Goal: Information Seeking & Learning: Understand process/instructions

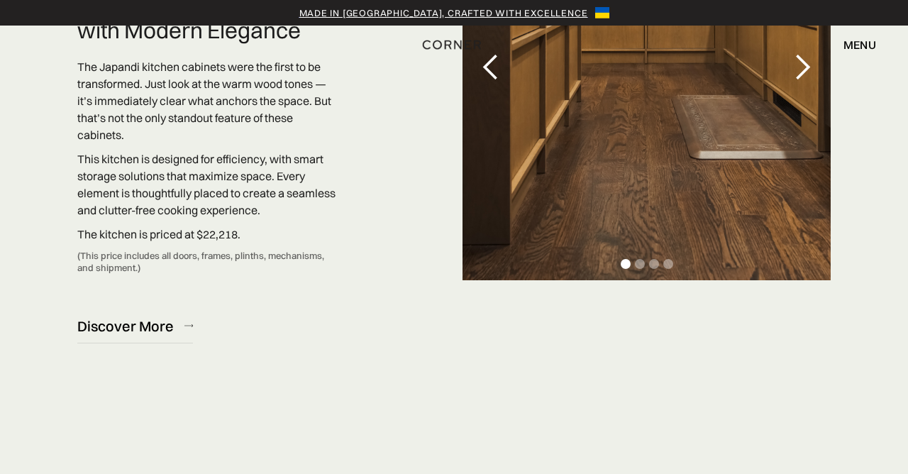
scroll to position [4254, 0]
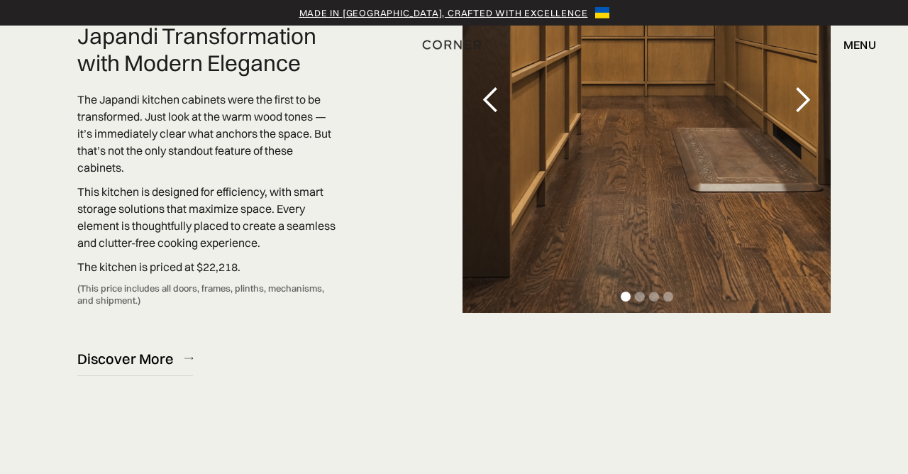
click at [808, 114] on div "next slide" at bounding box center [802, 100] width 28 height 28
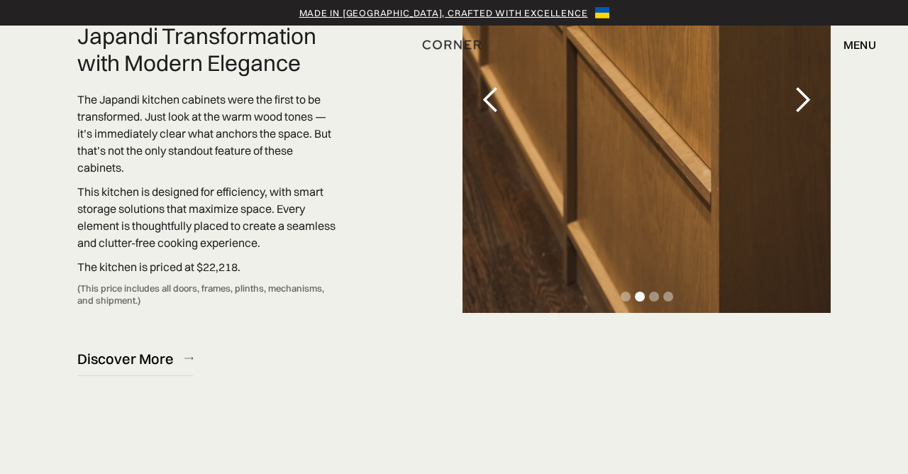
click at [801, 114] on div "next slide" at bounding box center [802, 100] width 28 height 28
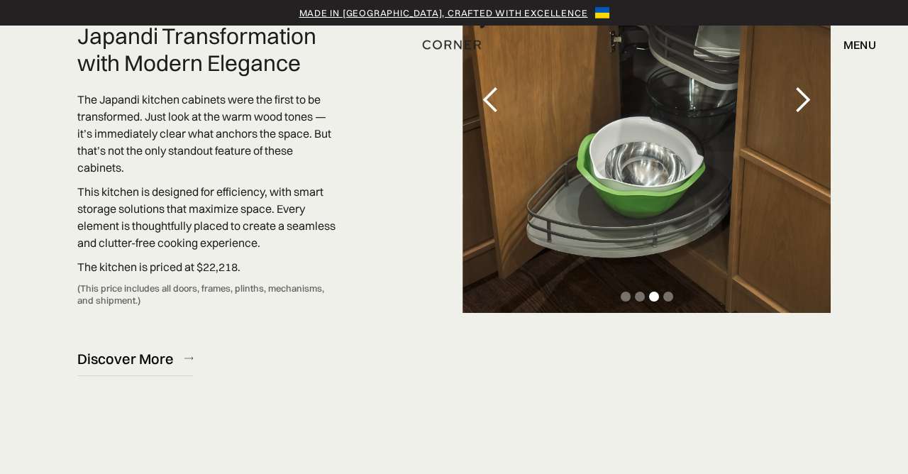
click at [803, 140] on div "next slide" at bounding box center [802, 100] width 57 height 426
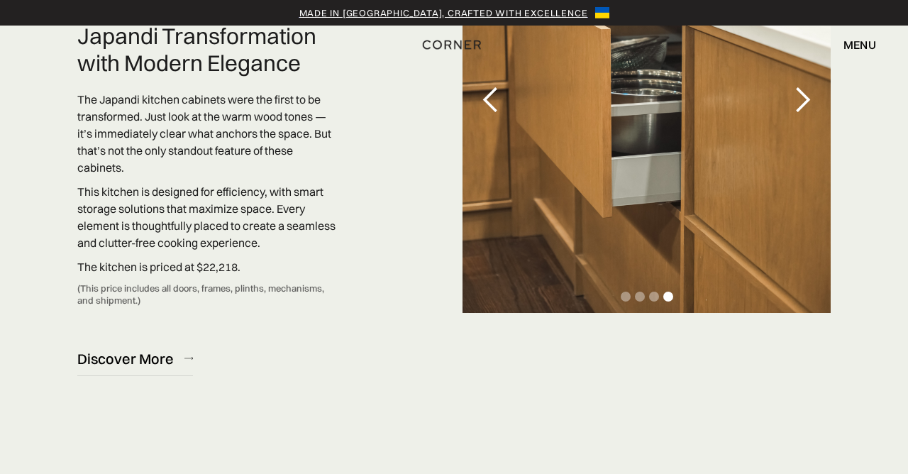
click at [791, 114] on div "next slide" at bounding box center [802, 100] width 28 height 28
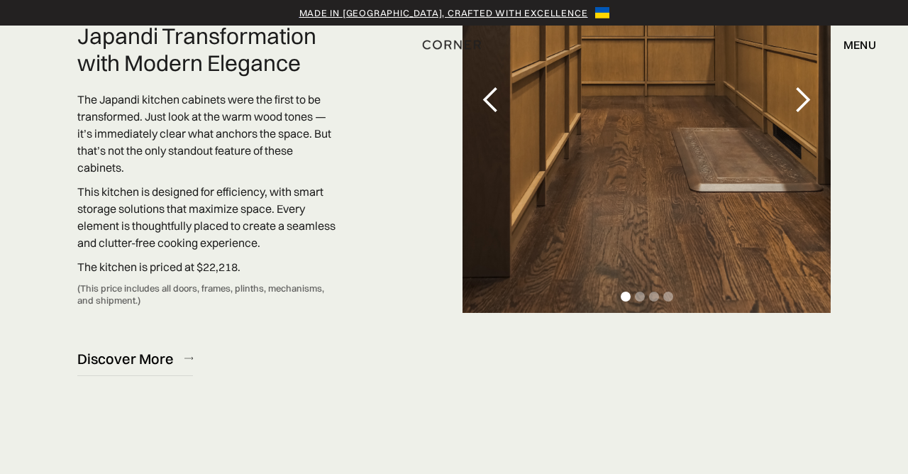
click at [804, 114] on div "next slide" at bounding box center [802, 100] width 28 height 28
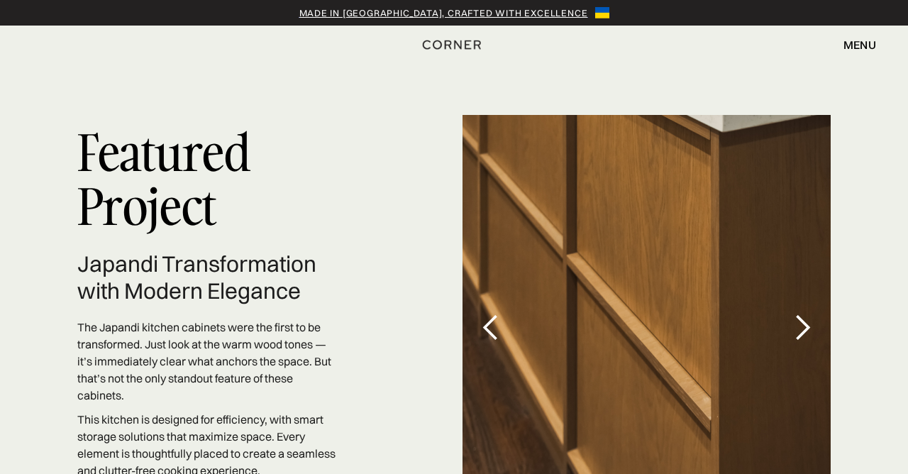
scroll to position [4022, 0]
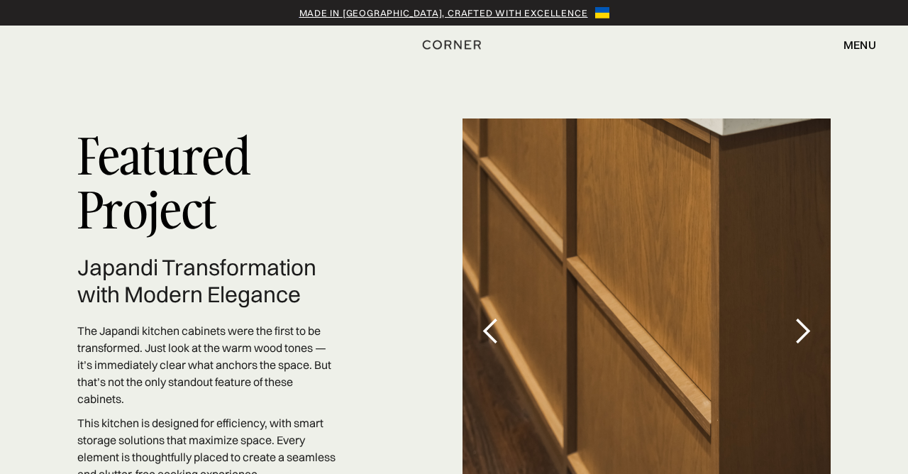
click at [806, 345] on div "next slide" at bounding box center [802, 331] width 28 height 28
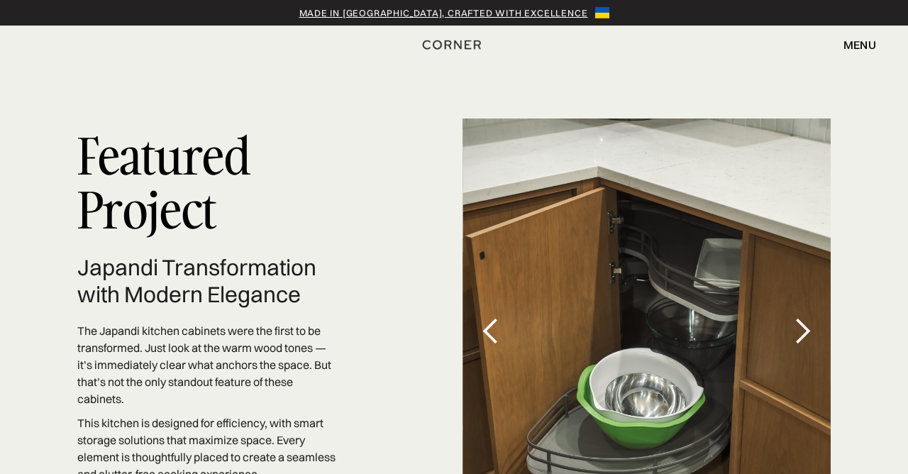
click at [796, 345] on div "next slide" at bounding box center [802, 331] width 28 height 28
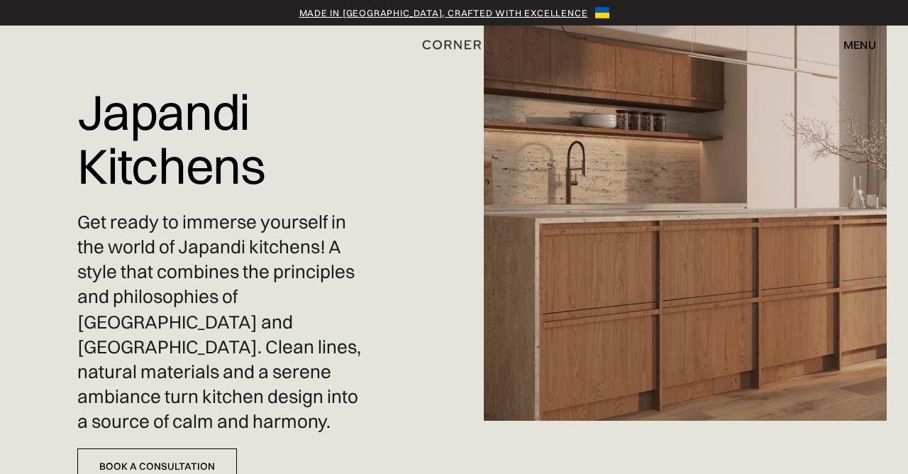
scroll to position [0, 0]
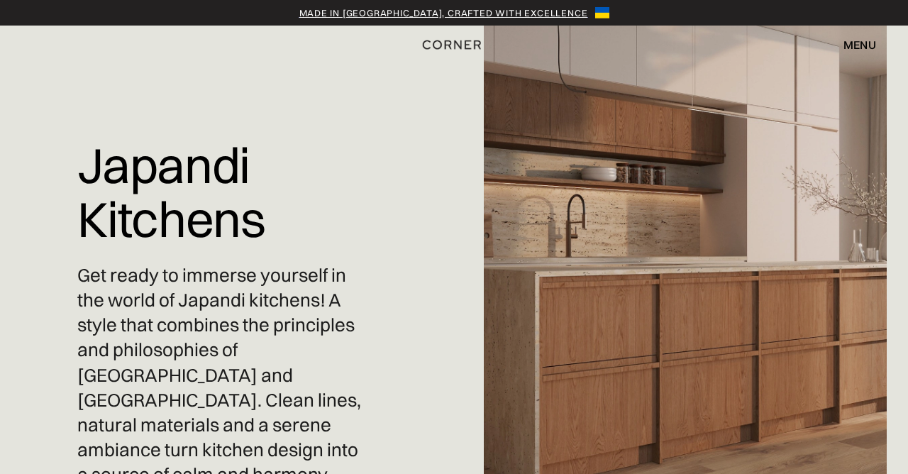
click at [859, 55] on div "menu close" at bounding box center [852, 45] width 47 height 24
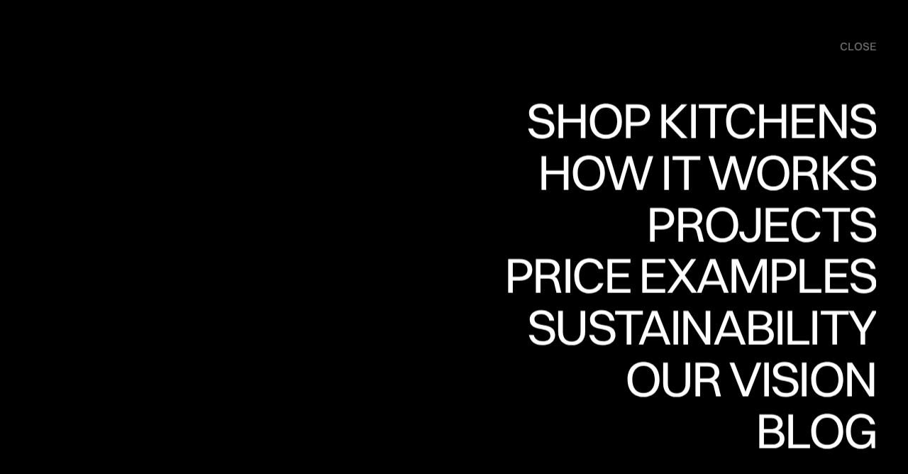
click at [840, 173] on div "how it works" at bounding box center [705, 172] width 342 height 50
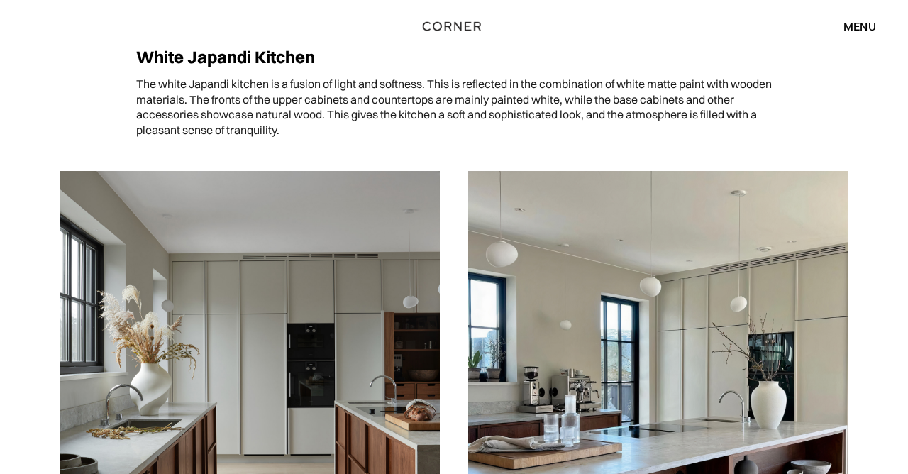
scroll to position [750, 0]
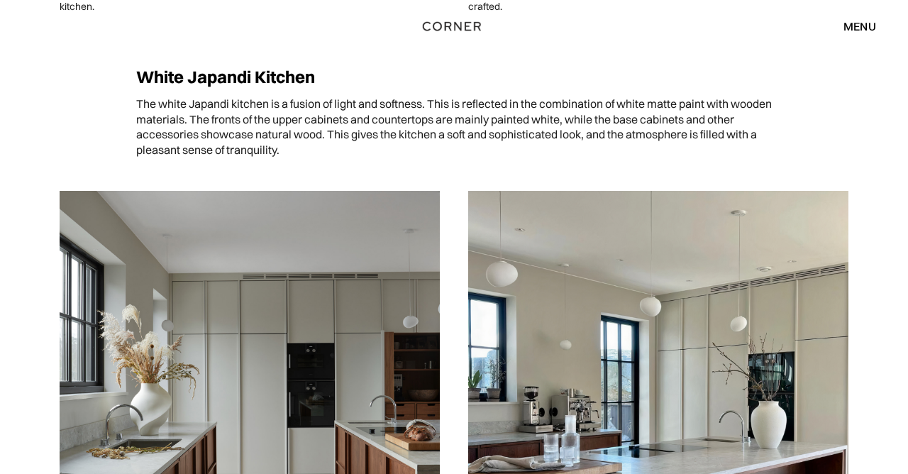
click at [860, 32] on div "menu" at bounding box center [859, 26] width 33 height 11
